Goal: Task Accomplishment & Management: Manage account settings

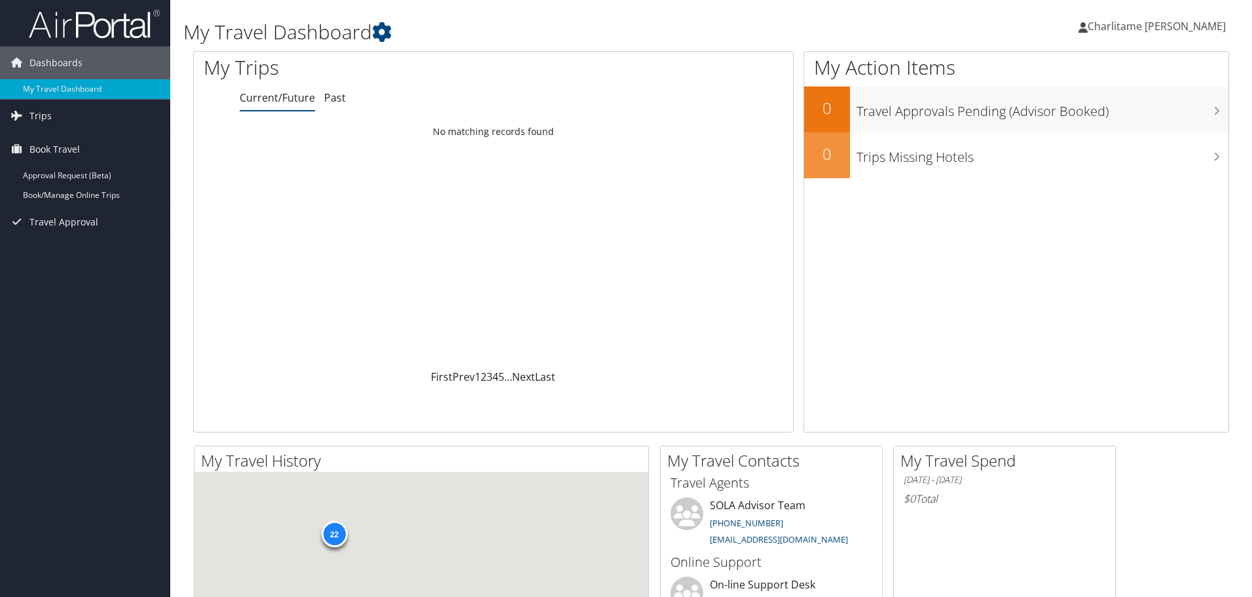
click at [64, 193] on link "Book/Manage Online Trips" at bounding box center [85, 195] width 170 height 20
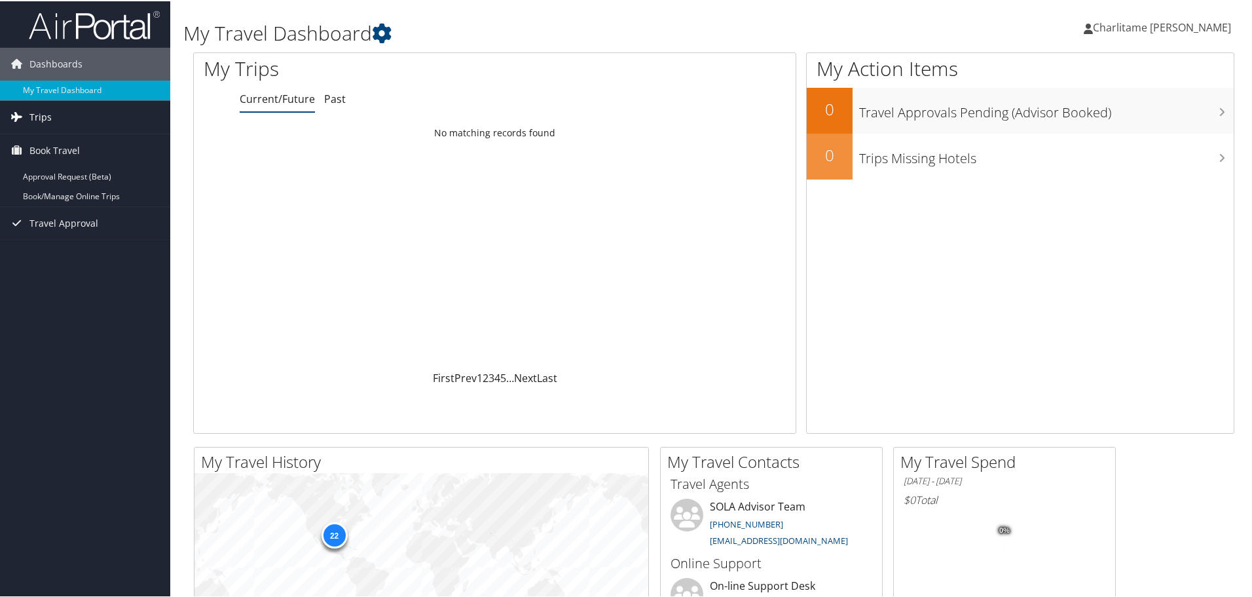
click at [50, 113] on link "Trips" at bounding box center [85, 116] width 170 height 33
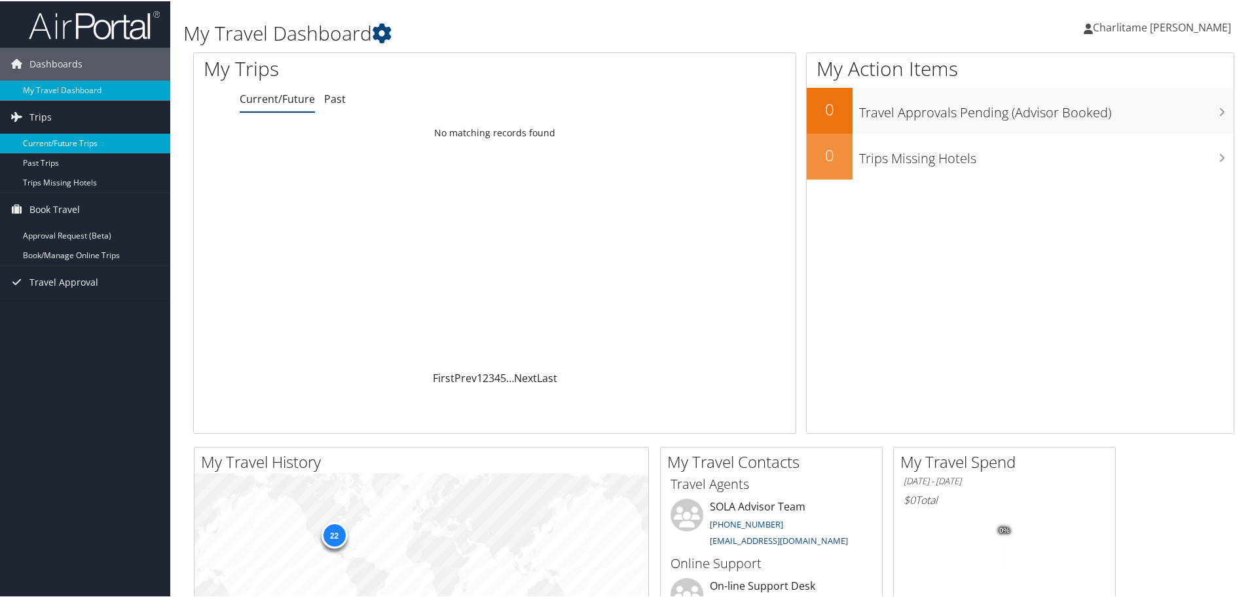
click at [56, 143] on link "Current/Future Trips" at bounding box center [85, 142] width 170 height 20
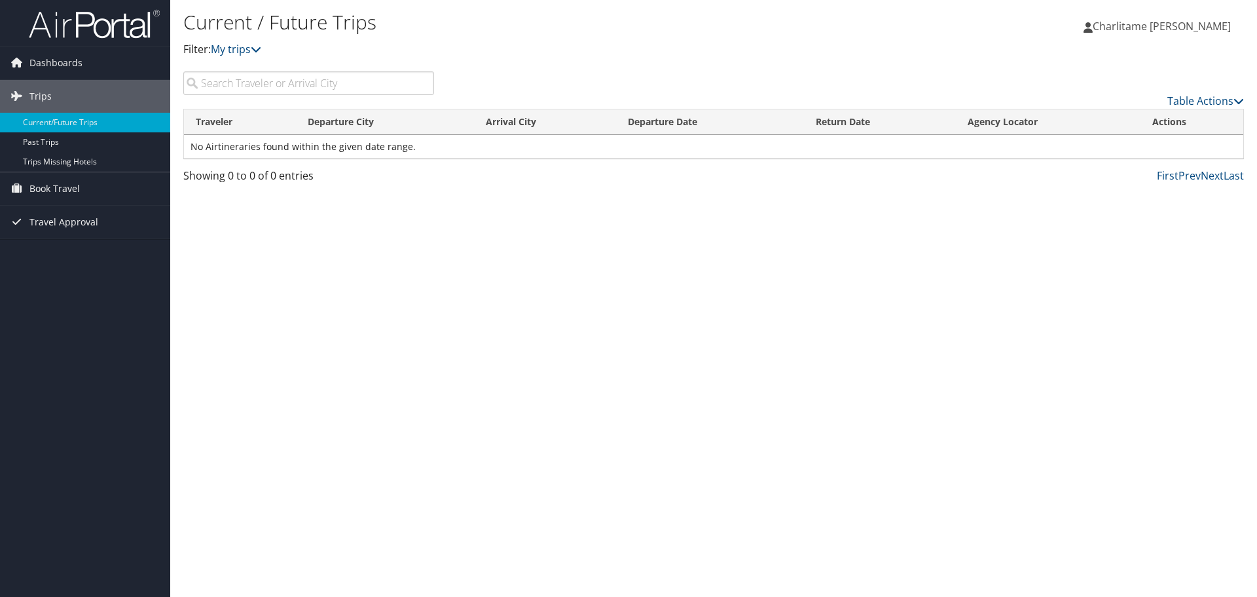
click at [284, 81] on input "search" at bounding box center [308, 83] width 251 height 24
type input "J"
type input "Ora Rice"
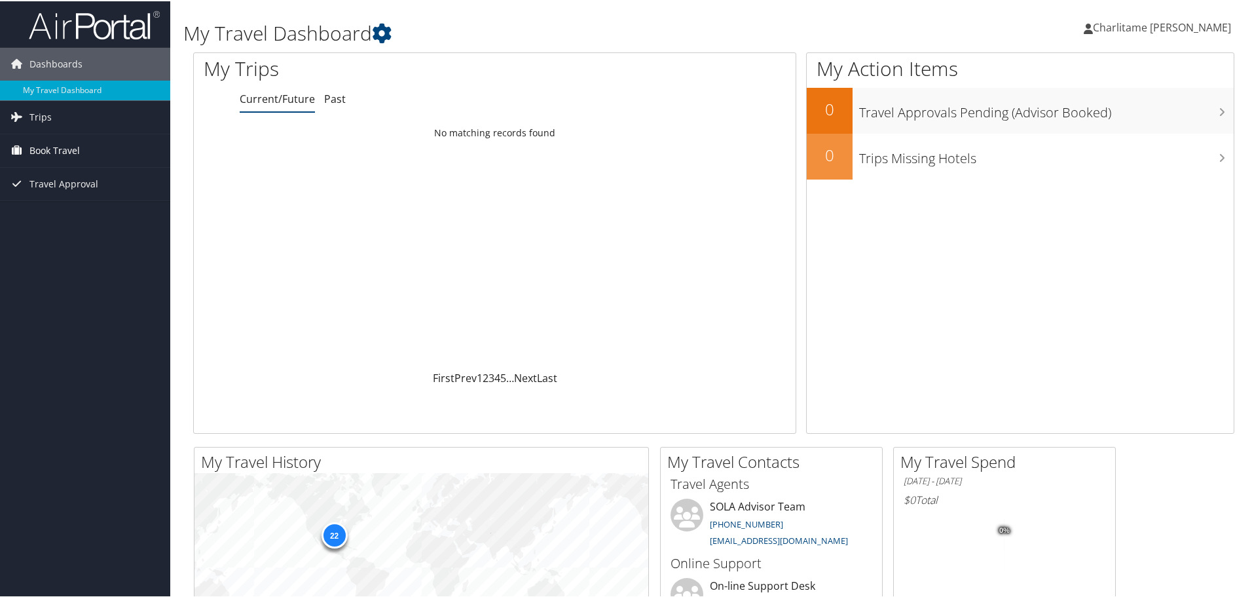
click at [52, 146] on span "Book Travel" at bounding box center [54, 149] width 50 height 33
click at [50, 193] on link "Book/Manage Online Trips" at bounding box center [85, 195] width 170 height 20
click at [59, 199] on link "Book/Manage Online Trips" at bounding box center [85, 195] width 170 height 20
